Goal: Task Accomplishment & Management: Use online tool/utility

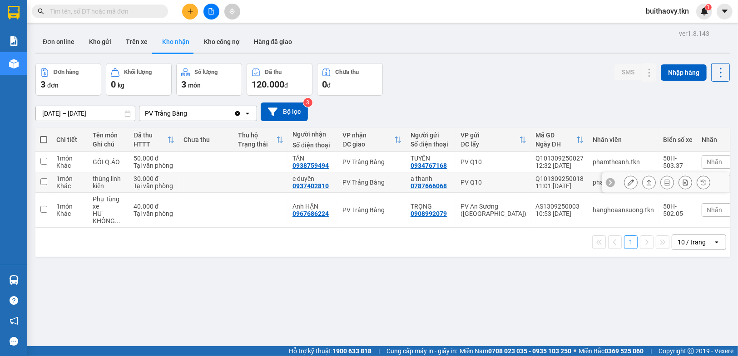
click at [646, 184] on icon at bounding box center [649, 182] width 6 height 6
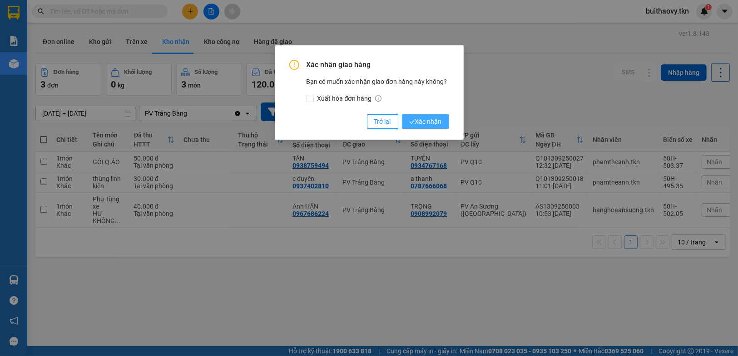
click at [414, 120] on span "Xác nhận" at bounding box center [425, 122] width 33 height 10
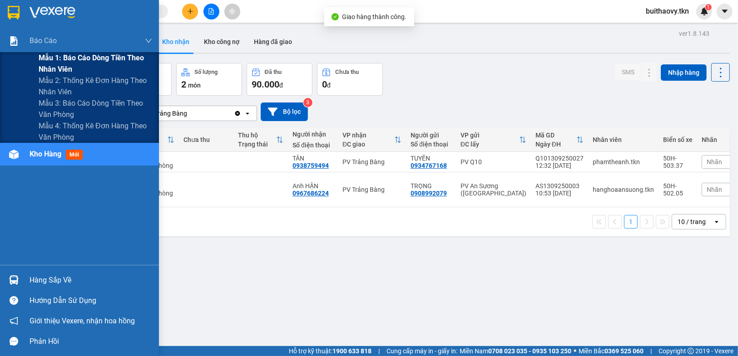
click at [97, 68] on span "Mẫu 1: Báo cáo dòng tiền theo nhân viên" at bounding box center [96, 63] width 114 height 23
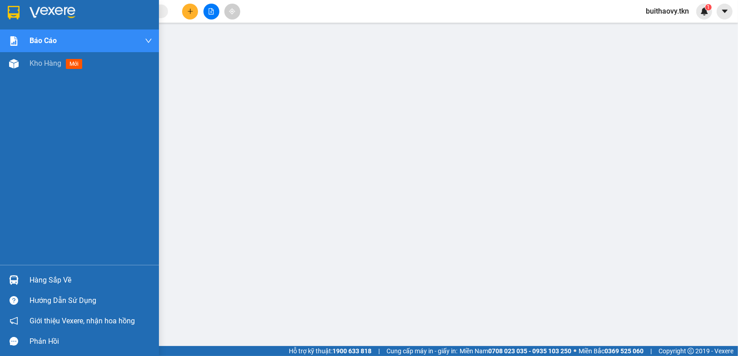
click at [13, 272] on div at bounding box center [14, 280] width 16 height 16
drag, startPoint x: 16, startPoint y: 280, endPoint x: 131, endPoint y: 283, distance: 114.9
click at [17, 281] on img at bounding box center [14, 281] width 10 height 10
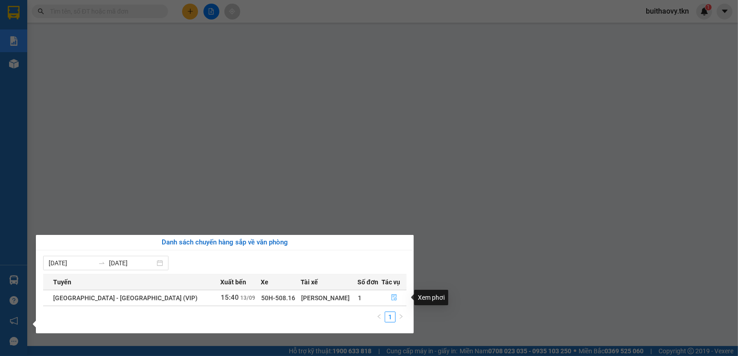
click at [391, 299] on icon "file-done" at bounding box center [393, 298] width 5 height 6
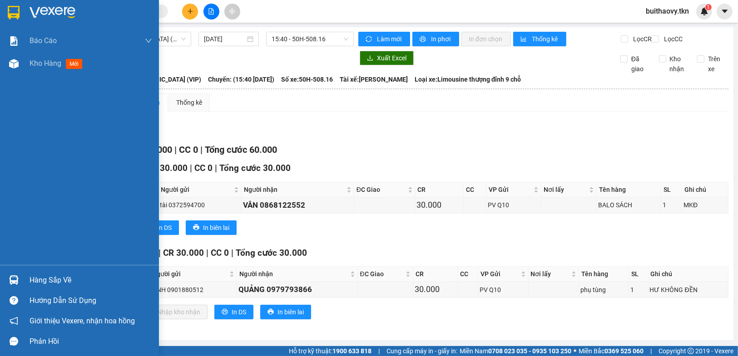
click at [0, 274] on div "Hàng sắp về" at bounding box center [79, 280] width 159 height 20
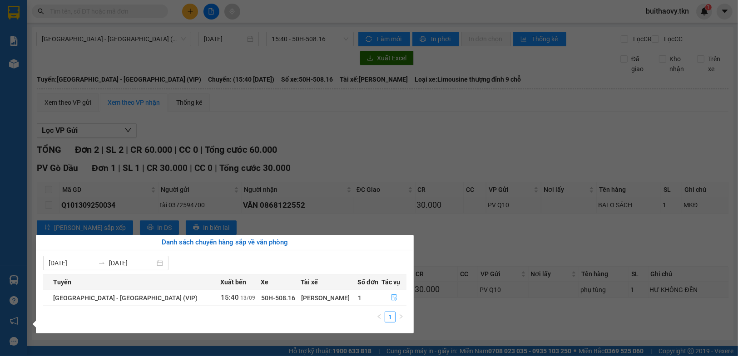
click at [391, 297] on icon "file-done" at bounding box center [393, 298] width 5 height 6
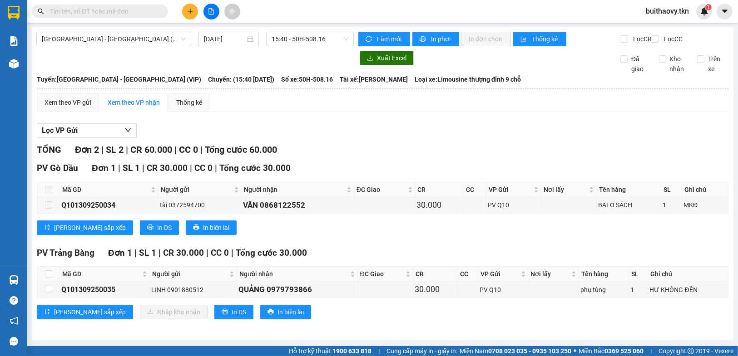
scroll to position [5, 0]
click at [50, 272] on input "checkbox" at bounding box center [48, 274] width 7 height 7
checkbox input "true"
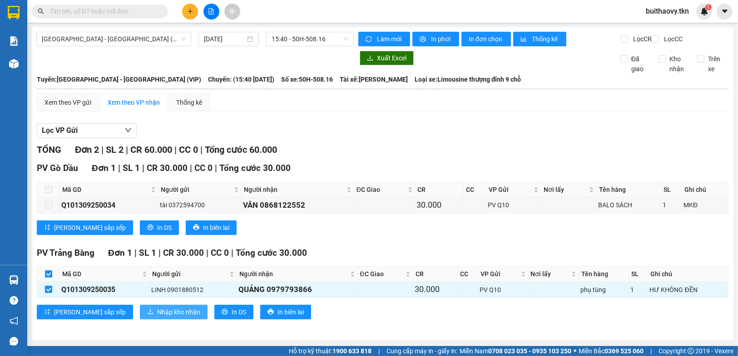
click at [140, 312] on button "Nhập kho nhận" at bounding box center [174, 312] width 68 height 15
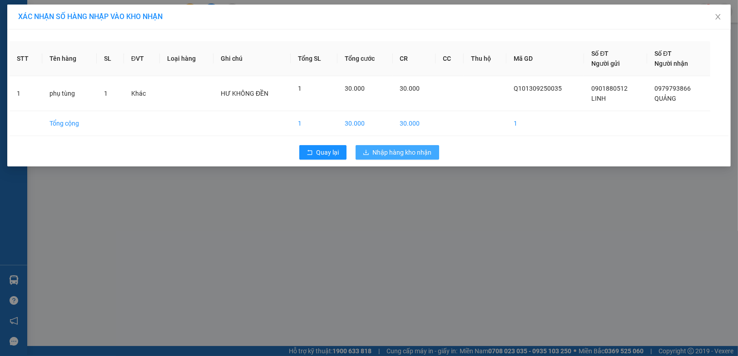
click at [426, 153] on span "Nhập hàng kho nhận" at bounding box center [402, 153] width 59 height 10
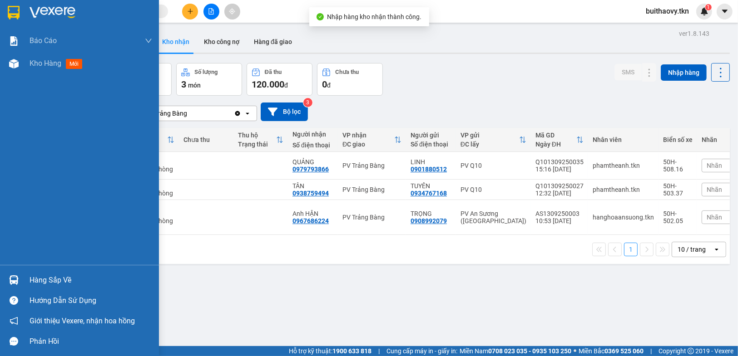
click at [14, 281] on img at bounding box center [14, 281] width 10 height 10
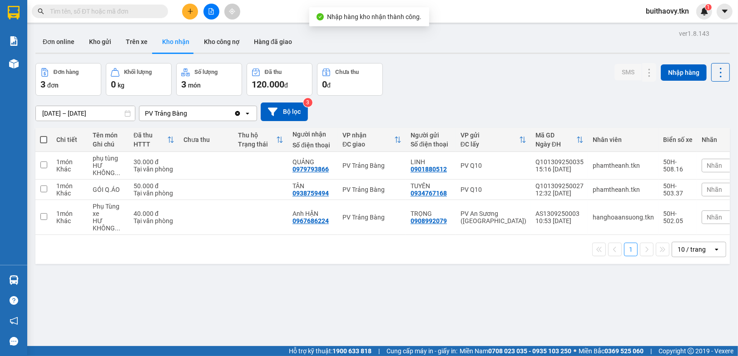
click at [499, 302] on section "Kết quả tìm kiếm ( 0 ) Bộ lọc No Data buithaovy.tkn 1 Báo cáo Mẫu 1: Báo cáo dò…" at bounding box center [369, 178] width 738 height 356
